Goal: Task Accomplishment & Management: Manage account settings

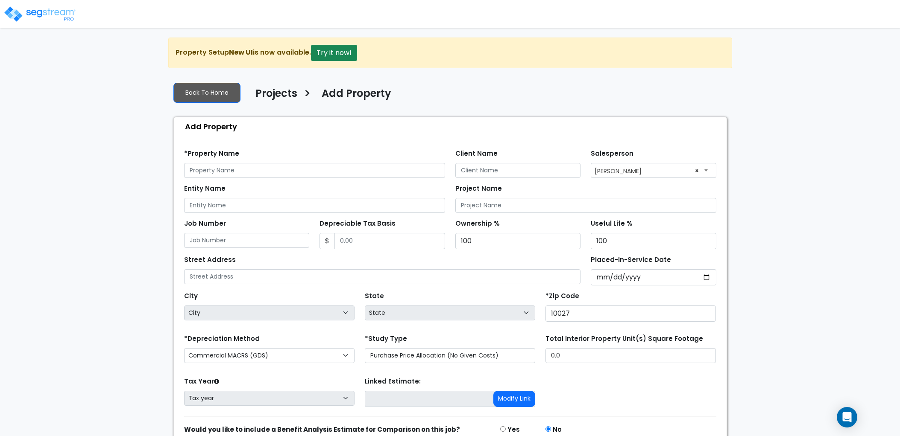
select select "127"
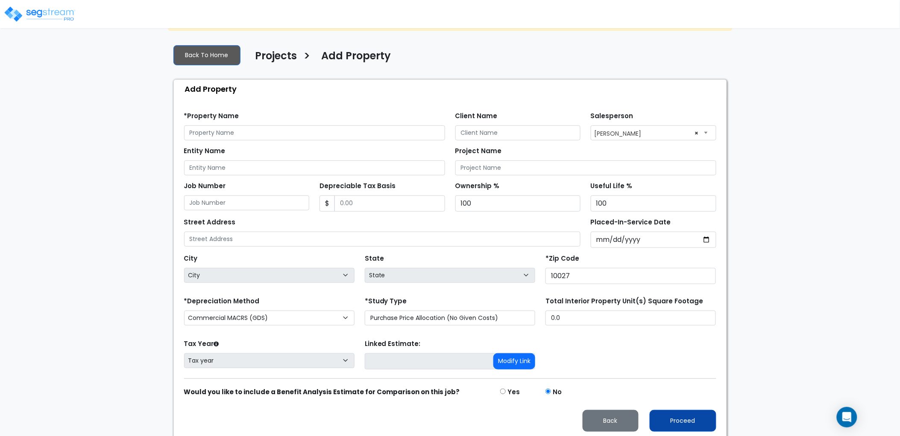
scroll to position [41, 0]
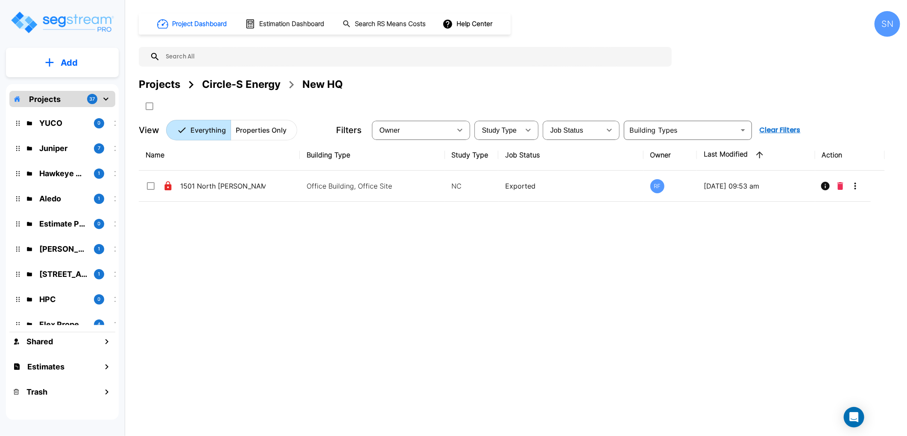
click at [431, 268] on div "Name Building Type Study Type Job Status Owner Last Modified Action 1501 North …" at bounding box center [512, 275] width 746 height 271
click at [56, 119] on p "YUCO" at bounding box center [63, 123] width 48 height 12
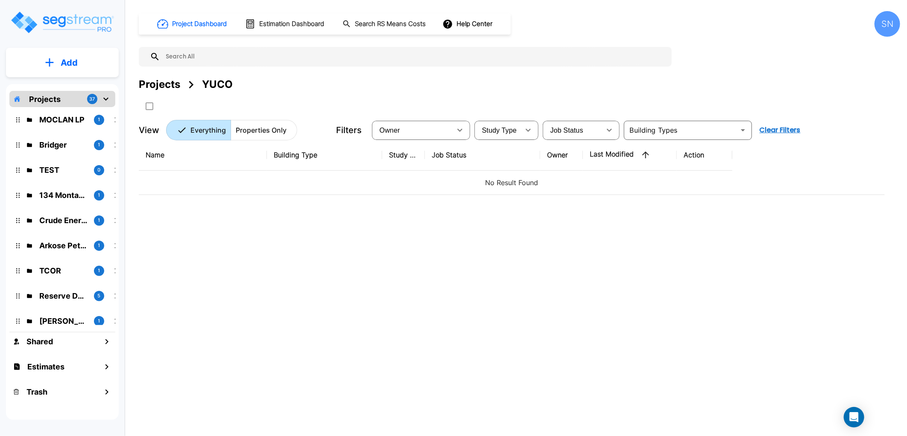
scroll to position [713, 0]
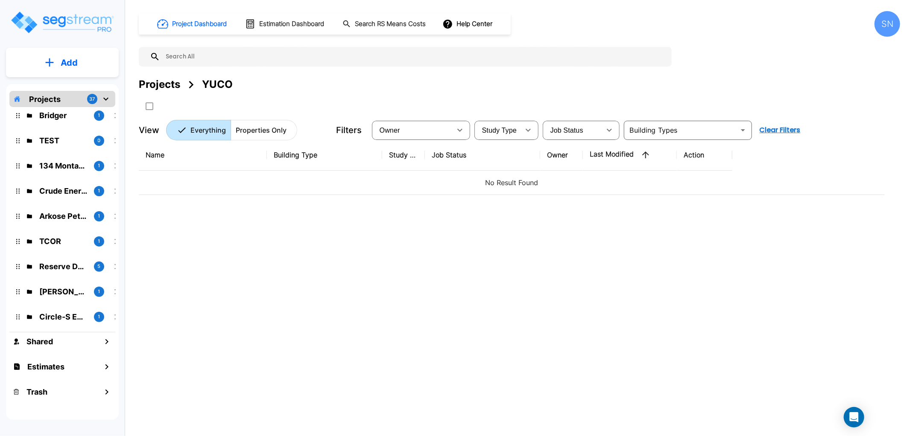
click at [107, 100] on icon "mailbox folders" at bounding box center [105, 99] width 5 height 3
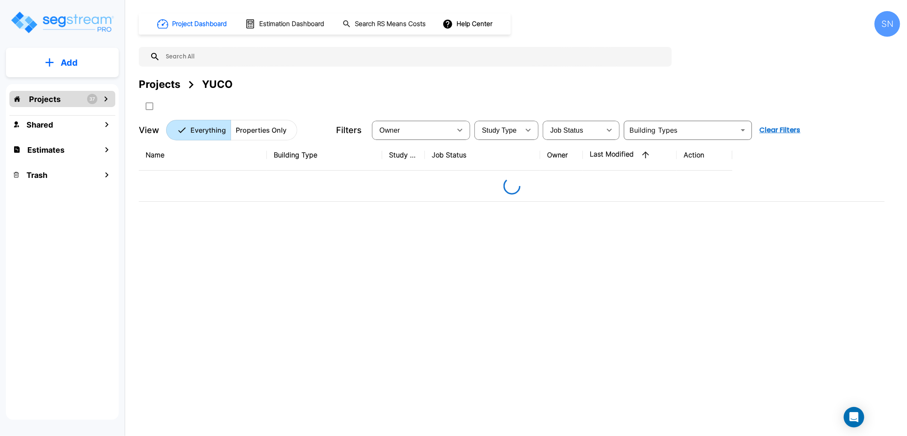
drag, startPoint x: 198, startPoint y: 45, endPoint x: 195, endPoint y: 52, distance: 6.9
click at [198, 46] on div "Project Dashboard Estimation Dashboard Search RS Means Costs Help Center SN Pro…" at bounding box center [519, 75] width 761 height 129
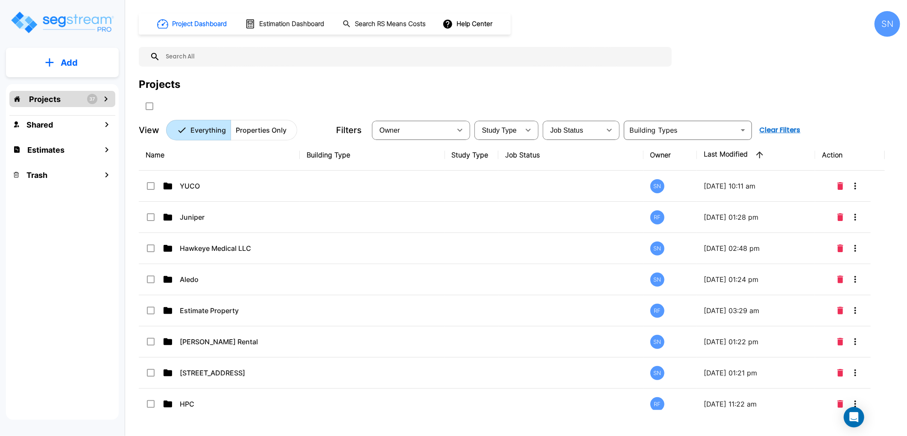
click at [195, 53] on input "text" at bounding box center [413, 57] width 507 height 20
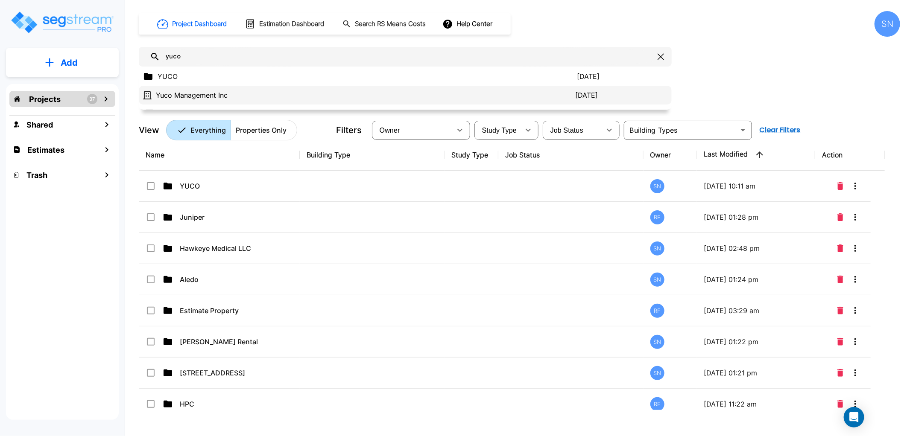
type input "yuco"
click at [199, 90] on p "Yuco Management Inc" at bounding box center [365, 95] width 419 height 10
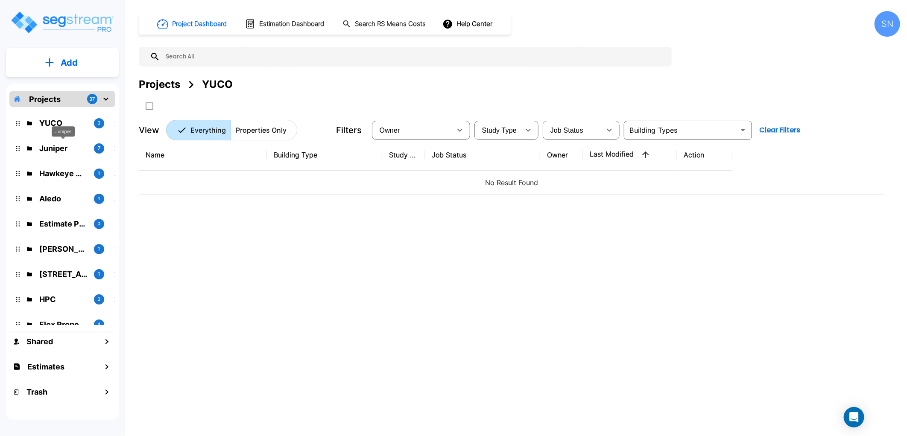
click at [66, 148] on p "Juniper" at bounding box center [63, 149] width 48 height 12
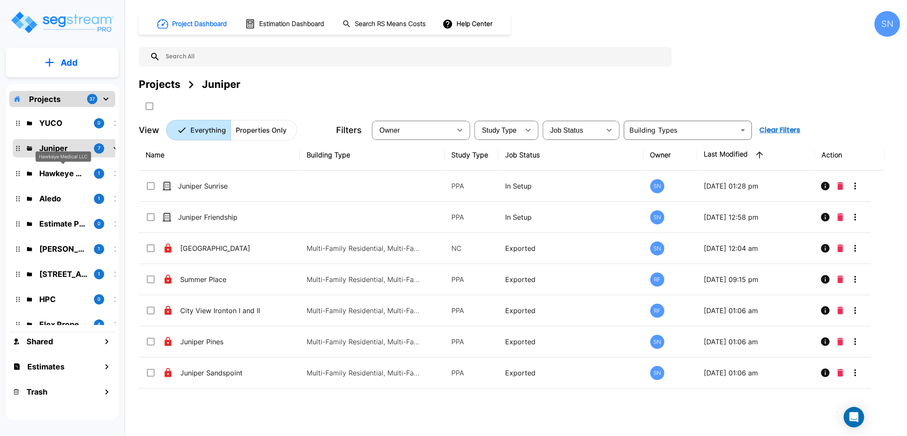
click at [59, 175] on p "Hawkeye Medical LLC" at bounding box center [63, 174] width 48 height 12
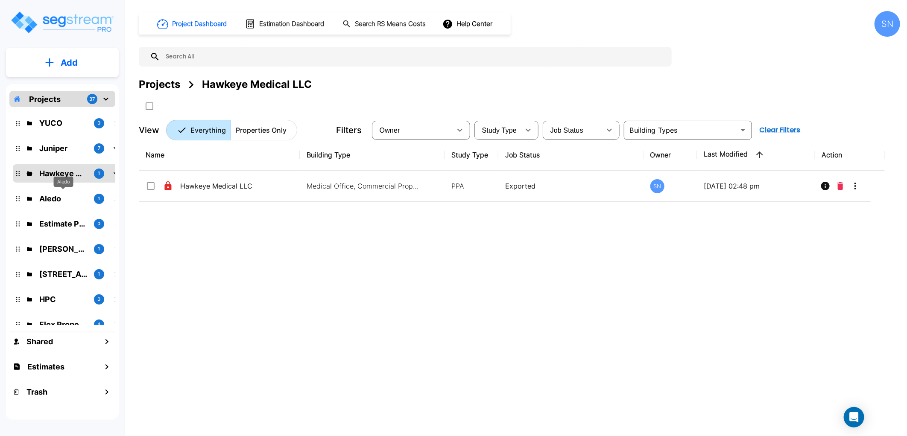
click at [58, 199] on p "Aledo" at bounding box center [63, 199] width 48 height 12
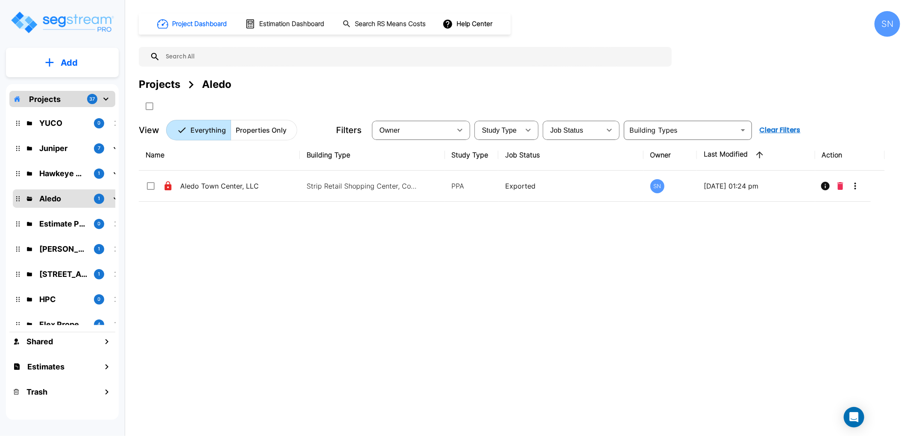
click at [62, 228] on p "Estimate Property" at bounding box center [63, 224] width 48 height 12
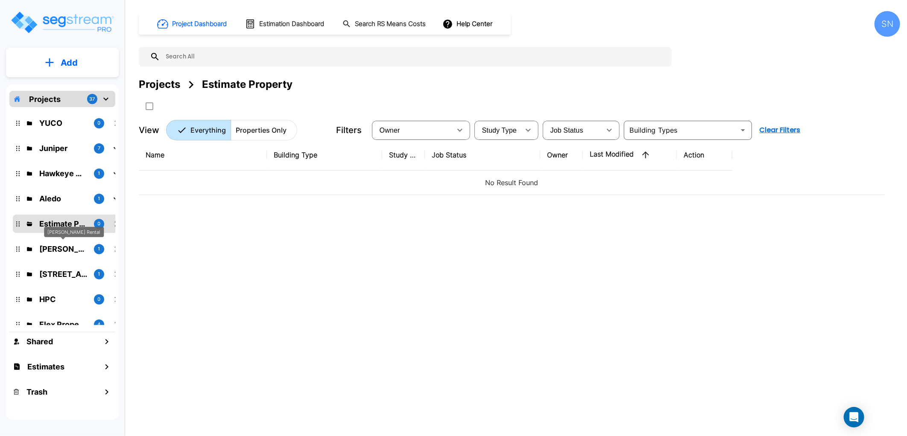
click at [66, 248] on p "Kessler Rental" at bounding box center [63, 249] width 48 height 12
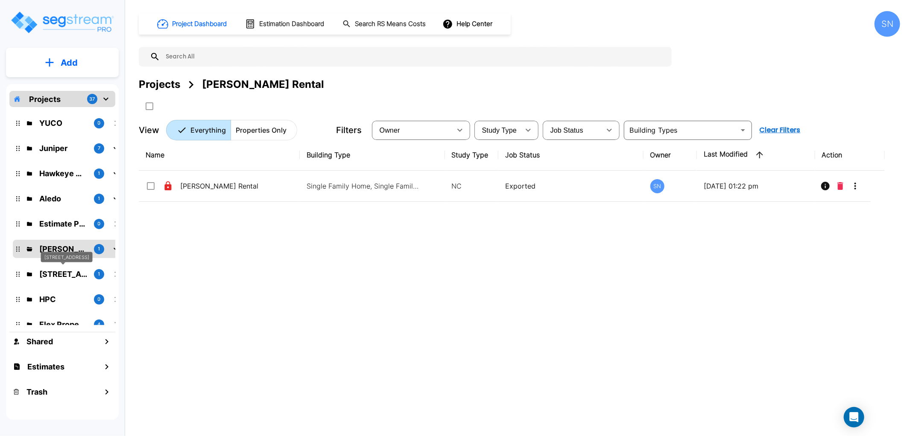
click at [67, 272] on p "138 Polecat Lane" at bounding box center [63, 275] width 48 height 12
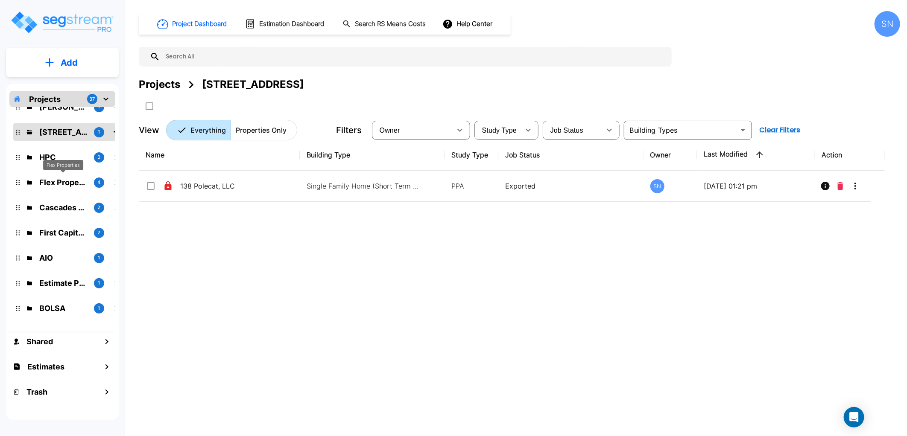
click at [63, 182] on p "Flex Properties" at bounding box center [63, 183] width 48 height 12
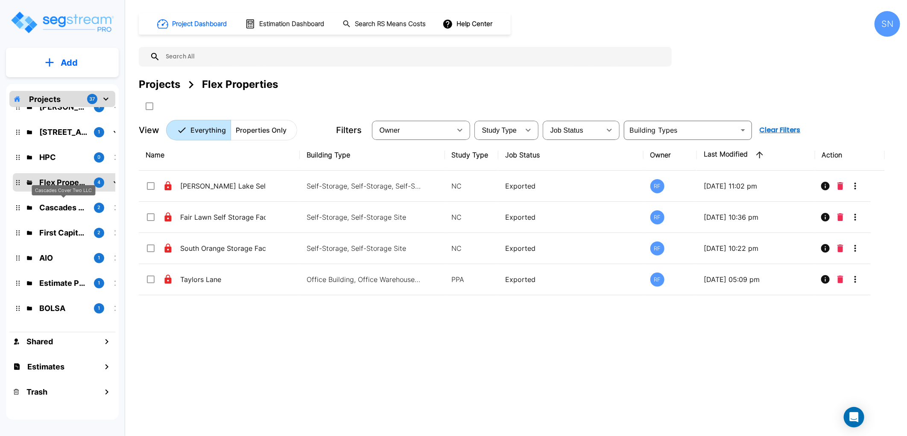
click at [58, 210] on p "Cascades Cover Two LLC" at bounding box center [63, 208] width 48 height 12
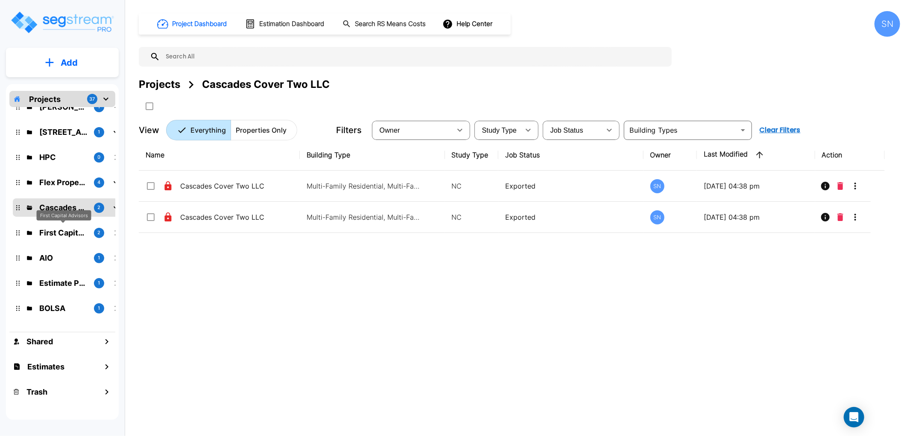
click at [60, 231] on p "First Capital Advisors" at bounding box center [63, 233] width 48 height 12
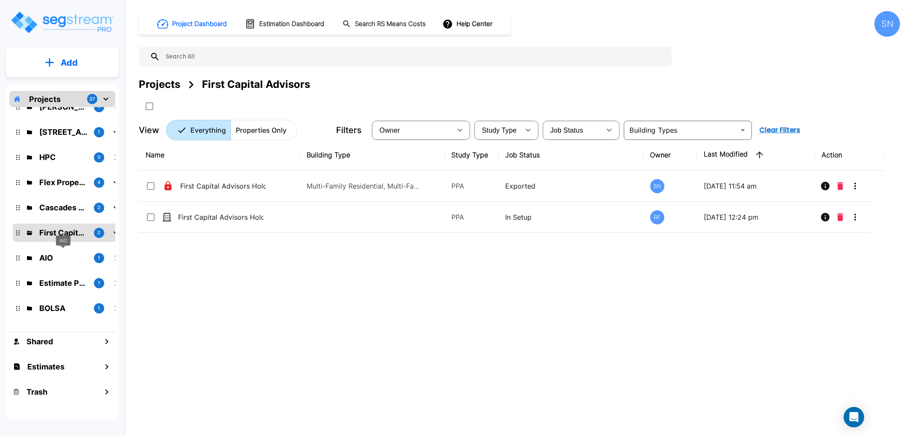
click at [63, 253] on p "AIO" at bounding box center [63, 258] width 48 height 12
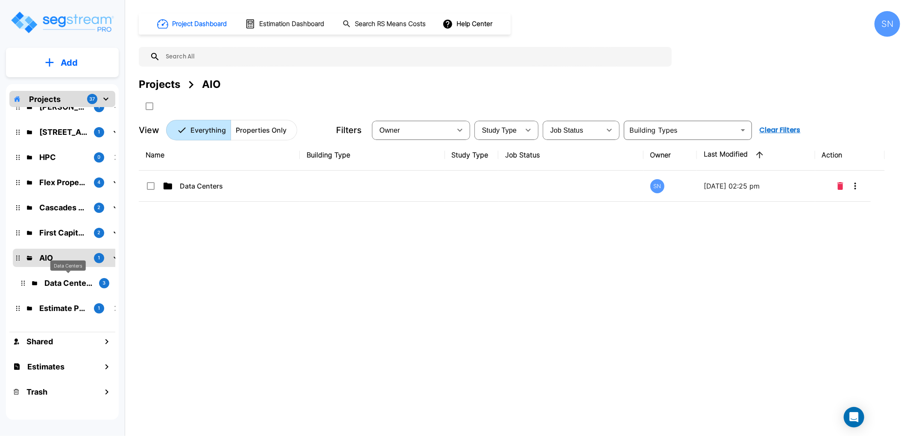
click at [64, 287] on p "Data Centers" at bounding box center [68, 284] width 48 height 12
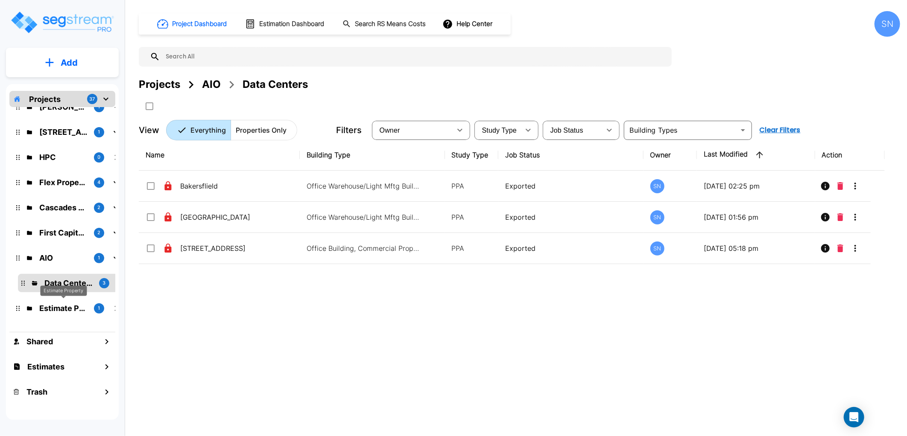
click at [63, 306] on p "Estimate Property" at bounding box center [63, 309] width 48 height 12
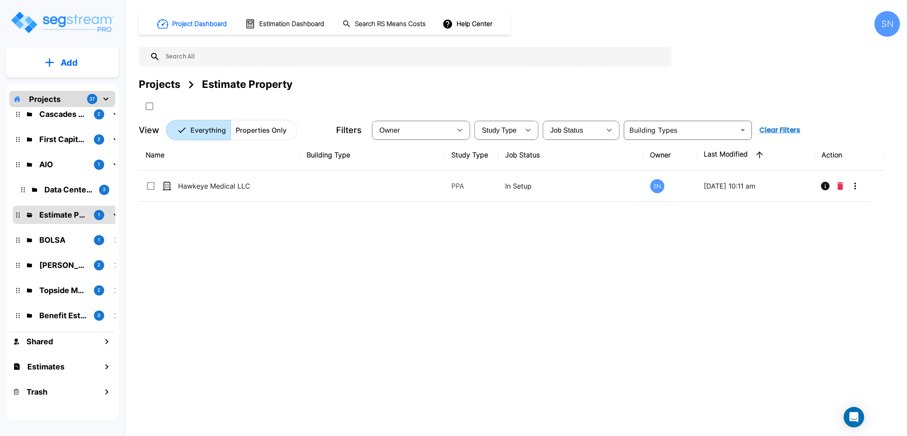
scroll to position [332, 0]
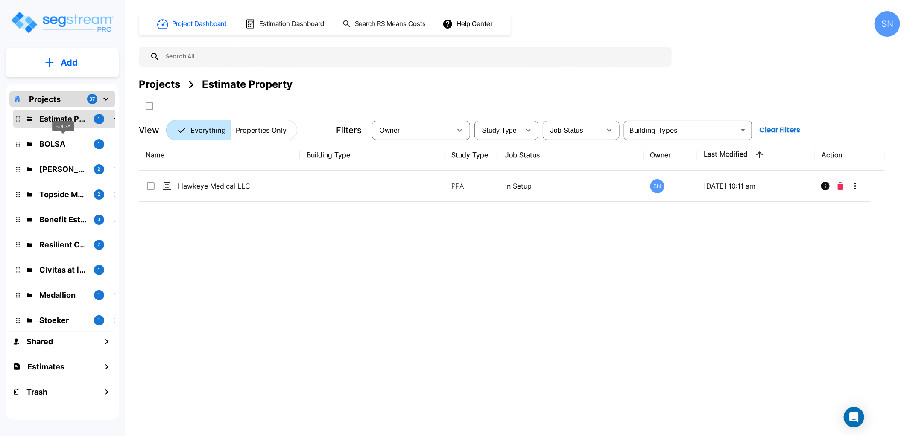
click at [54, 146] on p "BOLSA" at bounding box center [63, 144] width 48 height 12
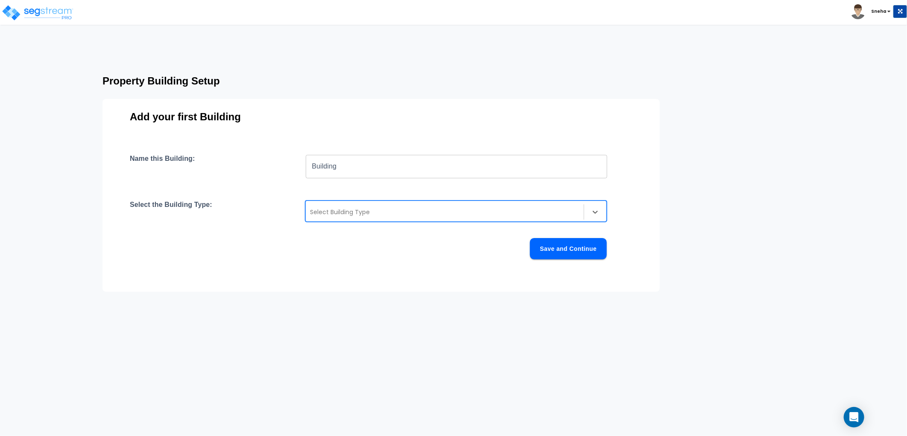
click at [385, 214] on div at bounding box center [444, 212] width 269 height 10
type input "non"
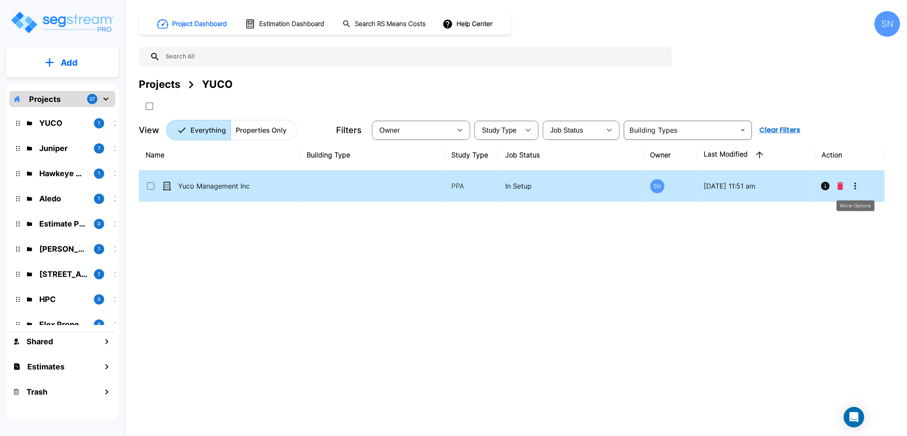
click at [855, 187] on icon "More-Options" at bounding box center [855, 186] width 10 height 10
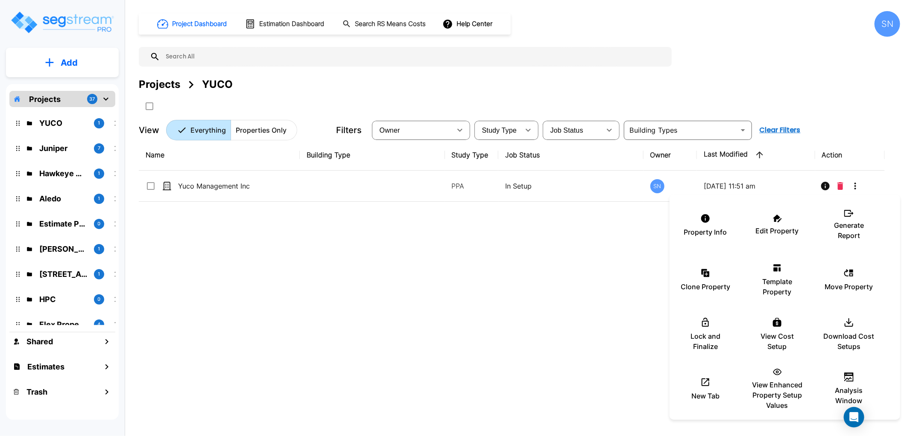
click at [817, 185] on div at bounding box center [453, 218] width 907 height 436
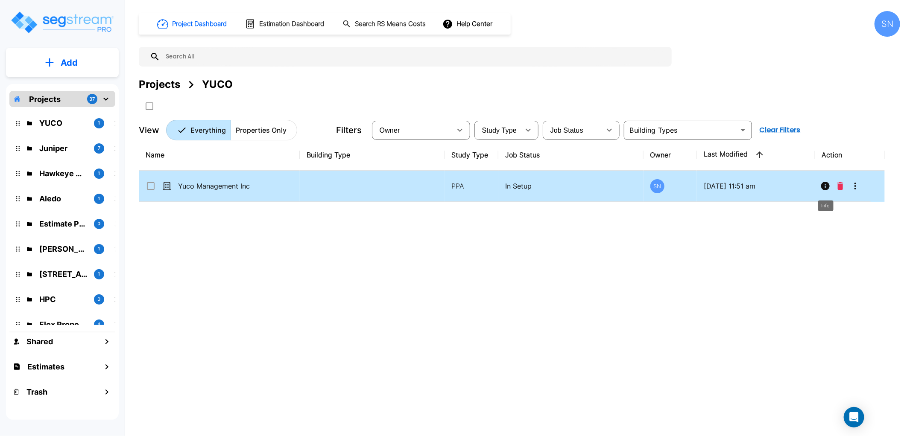
click at [824, 187] on icon "Info" at bounding box center [825, 186] width 9 height 9
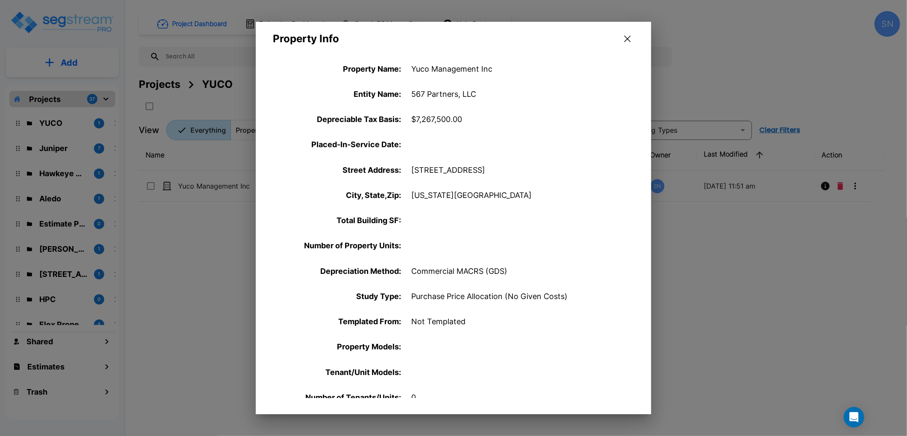
click at [622, 38] on button "button" at bounding box center [627, 39] width 13 height 14
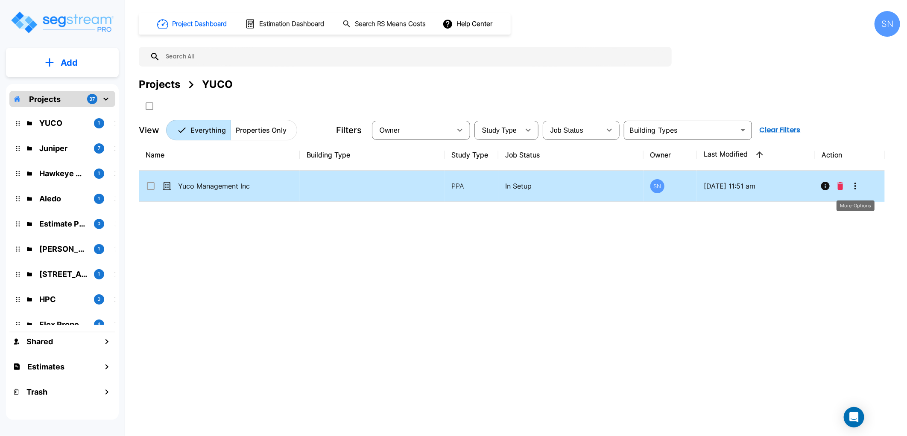
click at [857, 186] on icon "More-Options" at bounding box center [855, 186] width 10 height 10
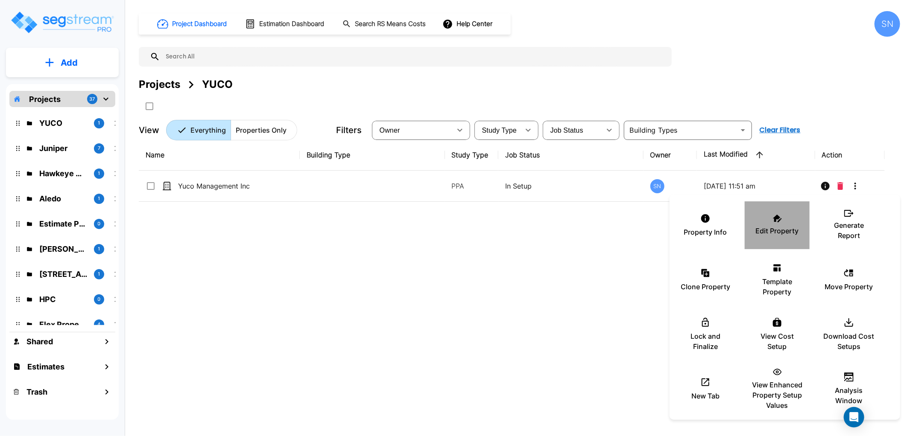
click at [788, 226] on p "Edit Property" at bounding box center [777, 231] width 43 height 10
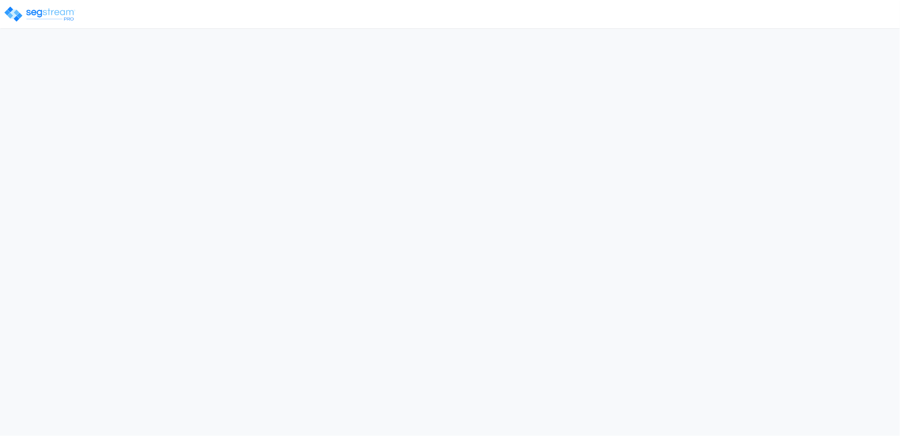
select select "NY"
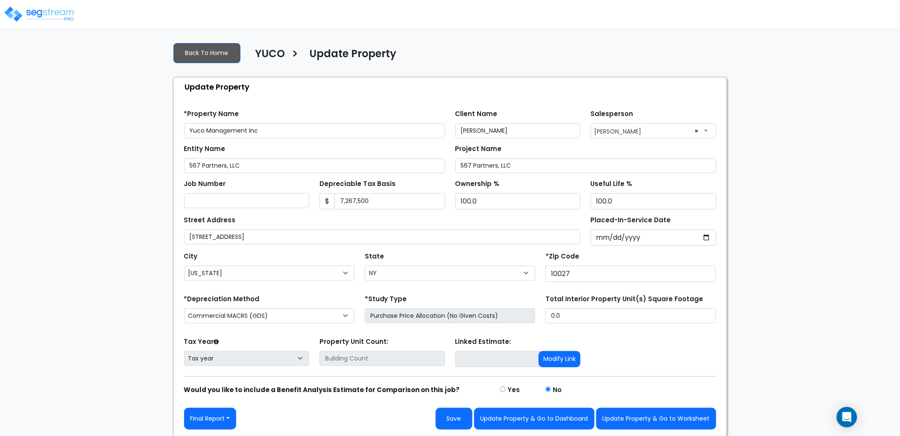
scroll to position [3, 0]
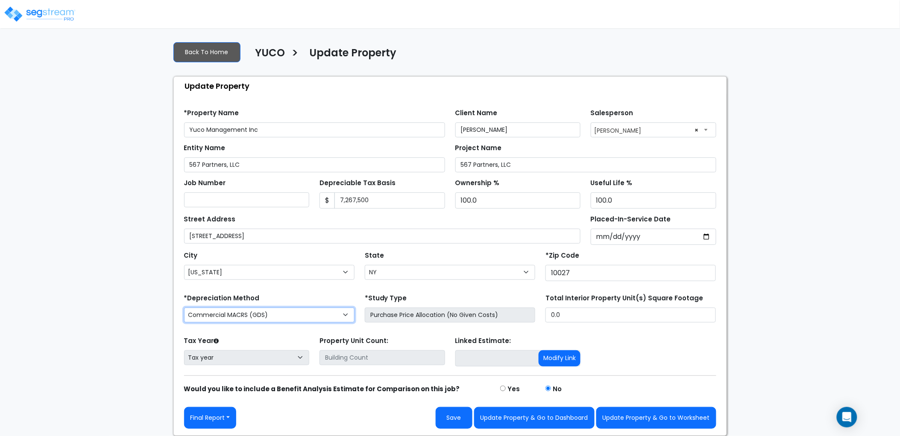
click at [346, 315] on select "Commercial MACRS (GDS) Residential Rental MACRS (GDS) Commercial MACRS (GDS) QI…" at bounding box center [269, 315] width 170 height 15
click at [315, 290] on form "*Property Name Yuco Management Inc Client Name [PERSON_NAME] Salesperson Select…" at bounding box center [450, 265] width 532 height 327
